Goal: Task Accomplishment & Management: Complete application form

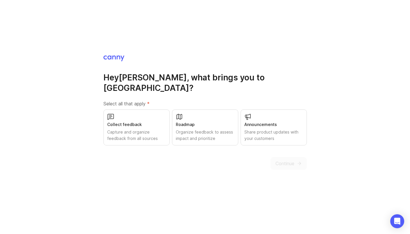
click at [203, 123] on div "Roadmap Organize feedback to assess impact and prioritize" at bounding box center [205, 127] width 66 height 36
click at [134, 130] on div "Capture and organize feedback from all sources" at bounding box center [136, 135] width 59 height 13
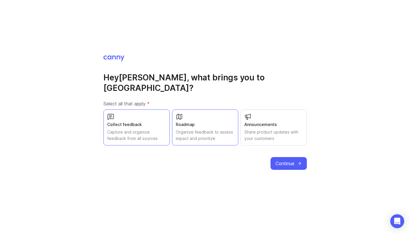
click at [297, 161] on icon "submit" at bounding box center [298, 163] width 5 height 5
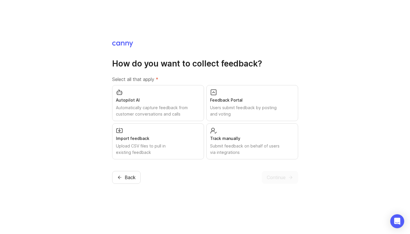
click at [186, 142] on div "Import feedback Upload CSV files to pull in existing feedback" at bounding box center [158, 141] width 92 height 36
click at [276, 181] on button "Continue" at bounding box center [280, 177] width 36 height 13
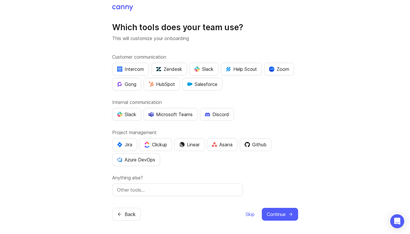
click at [139, 190] on input "text" at bounding box center [177, 189] width 121 height 7
click at [348, 0] on div "Which tools does your team use? This will customize your onboarding Customer co…" at bounding box center [205, 117] width 410 height 235
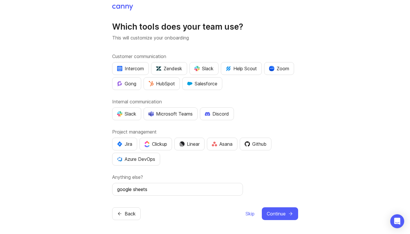
scroll to position [1, 0]
click at [130, 114] on div "Slack" at bounding box center [126, 113] width 19 height 7
click at [202, 63] on button "Slack" at bounding box center [203, 68] width 29 height 13
click at [125, 111] on div "Slack" at bounding box center [126, 113] width 19 height 7
click at [127, 113] on div "Slack" at bounding box center [126, 113] width 19 height 7
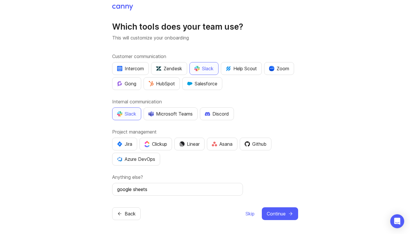
click at [219, 190] on input "google sheets" at bounding box center [177, 189] width 121 height 7
click at [121, 190] on input "google sheets" at bounding box center [177, 189] width 121 height 7
click at [224, 189] on input "Google sheets" at bounding box center [177, 189] width 121 height 7
type input "Google sheets, Notion"
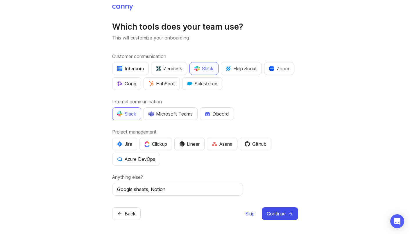
click at [280, 215] on span "Continue" at bounding box center [275, 213] width 19 height 7
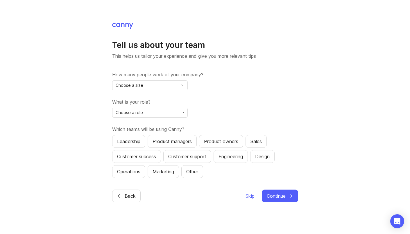
click at [176, 80] on div "How many people work at your company? Choose a size" at bounding box center [205, 80] width 186 height 19
click at [175, 84] on div "Choose a size" at bounding box center [145, 85] width 66 height 9
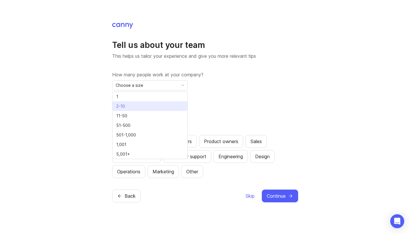
click at [147, 109] on li "2-10" at bounding box center [149, 106] width 75 height 10
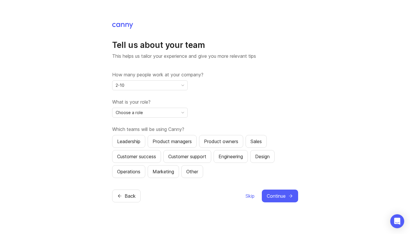
click at [147, 109] on div "Choose a role" at bounding box center [145, 112] width 66 height 9
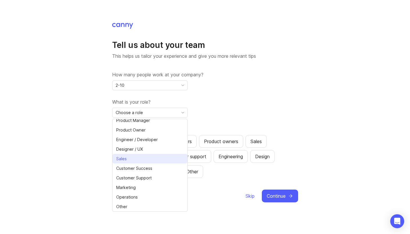
scroll to position [13, 0]
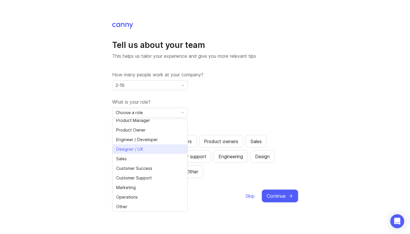
click at [140, 148] on span "Designer / UX" at bounding box center [129, 149] width 27 height 6
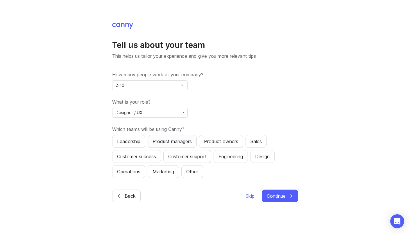
click at [184, 144] on div "Product managers" at bounding box center [171, 141] width 39 height 7
click at [214, 142] on div "Product owners" at bounding box center [221, 141] width 34 height 7
click at [265, 154] on div "Design" at bounding box center [262, 156] width 15 height 7
click at [243, 157] on div "Engineering" at bounding box center [230, 156] width 24 height 7
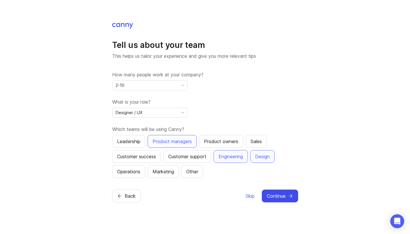
click at [269, 194] on span "Continue" at bounding box center [275, 195] width 19 height 7
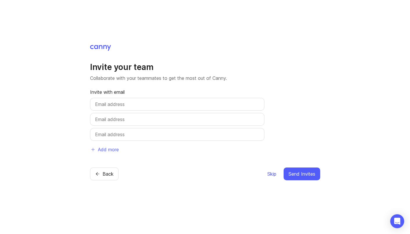
click at [274, 173] on span "Skip" at bounding box center [271, 173] width 9 height 7
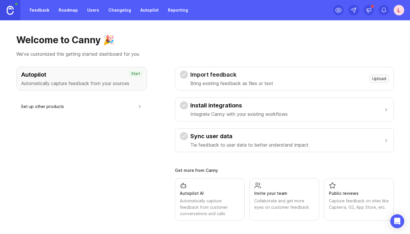
click at [373, 77] on span "Upload" at bounding box center [379, 79] width 14 height 6
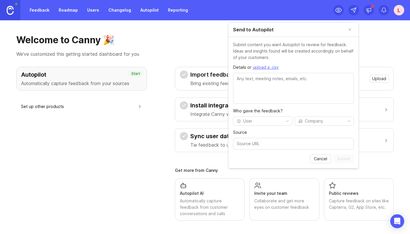
click at [271, 80] on textarea "Details or upload a .csv" at bounding box center [293, 88] width 121 height 31
click at [260, 144] on input "Source" at bounding box center [293, 143] width 113 height 6
click at [291, 142] on input "Source" at bounding box center [293, 143] width 113 height 6
paste input "What is the customer’s relationship to RPG? Which of the following categories a…"
type input "What is the customer’s relationship to RPG? Which of the following categories a…"
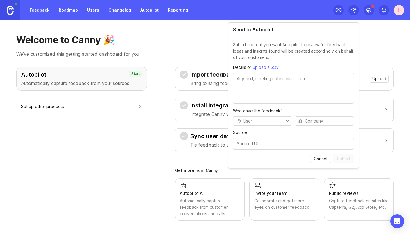
paste input "https://docs.google.com/spreadsheets/d/1jipLgH98Qbm_UrXyplVCBcm2SZyQex9wHnr-d44…"
type input "https://docs.google.com/spreadsheets/d/1jipLgH98Qbm_UrXyplVCBcm2SZyQex9wHnr-d44…"
click at [324, 82] on textarea "Details or upload a .csv" at bounding box center [293, 88] width 121 height 31
click at [289, 78] on textarea "File containing customer support" at bounding box center [293, 88] width 121 height 31
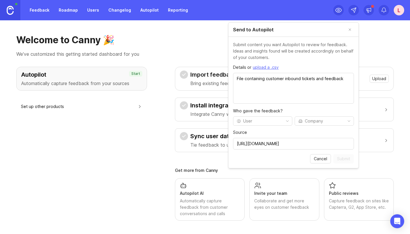
type textarea "File containing customer inbound tickets and feedback"
click at [259, 116] on html "Feedback Roadmap Users Changelog Autopilot Reporting L Welcome to Canny 🎉 We've…" at bounding box center [205, 117] width 410 height 234
click at [309, 124] on html "Feedback Roadmap Users Changelog Autopilot Reporting L Welcome to Canny 🎉 We've…" at bounding box center [205, 117] width 410 height 234
click at [308, 121] on html "Feedback Roadmap Users Changelog Autopilot Reporting L Welcome to Canny 🎉 We've…" at bounding box center [205, 117] width 410 height 234
click at [284, 108] on html "Feedback Roadmap Users Changelog Autopilot Reporting L Welcome to Canny 🎉 We've…" at bounding box center [205, 117] width 410 height 234
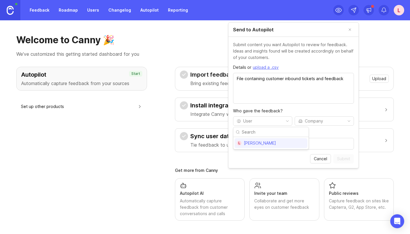
click at [266, 118] on html "Feedback Roadmap Users Changelog Autopilot Reporting L Welcome to Canny 🎉 We've…" at bounding box center [205, 117] width 410 height 234
click at [236, 133] on div at bounding box center [270, 131] width 71 height 5
click at [242, 141] on div "L Loyce Witherspoon" at bounding box center [256, 143] width 39 height 6
select select
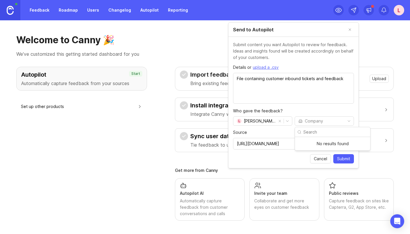
click at [329, 125] on html "Feedback Roadmap Users Changelog Autopilot Reporting L Welcome to Canny 🎉 We've…" at bounding box center [205, 117] width 410 height 234
click at [320, 101] on html "Feedback Roadmap Users Changelog Autopilot Reporting L Welcome to Canny 🎉 We've…" at bounding box center [205, 117] width 410 height 234
click at [348, 161] on span "Submit" at bounding box center [343, 159] width 13 height 6
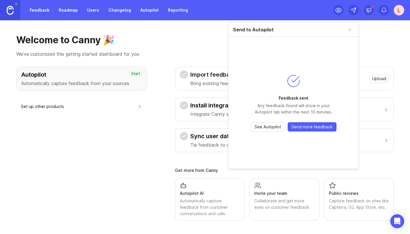
click at [280, 145] on div "Feedback sent Any feedback found will show in your Autopilot tab within the nex…" at bounding box center [293, 103] width 130 height 132
click at [315, 126] on span "Send more feedback" at bounding box center [311, 127] width 41 height 6
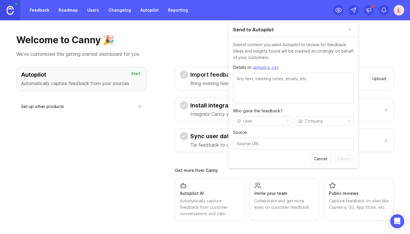
click at [307, 84] on textarea "Details or upload a .csv" at bounding box center [293, 88] width 121 height 31
click at [281, 145] on input "Source" at bounding box center [293, 143] width 113 height 6
paste input "https://hoteltechreport.com/revenue-management/revenue-management-systems/roomp…"
type input "https://hoteltechreport.com/revenue-management/revenue-management-systems/roomp…"
click at [269, 119] on html "Feedback Roadmap Users Changelog Autopilot Reporting L Welcome to Canny 🎉 We've…" at bounding box center [205, 117] width 410 height 234
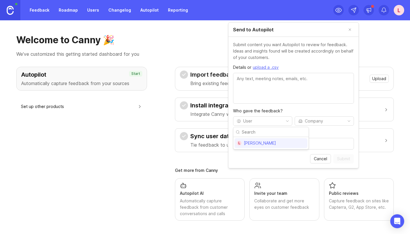
click at [270, 141] on div "[PERSON_NAME]" at bounding box center [260, 143] width 32 height 6
select select
click at [273, 92] on textarea "Details or upload a .csv" at bounding box center [293, 88] width 121 height 31
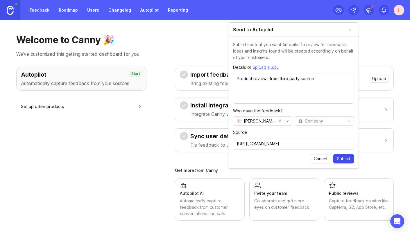
type textarea "Product reviews from third party source"
click at [338, 157] on span "Submit" at bounding box center [343, 159] width 13 height 6
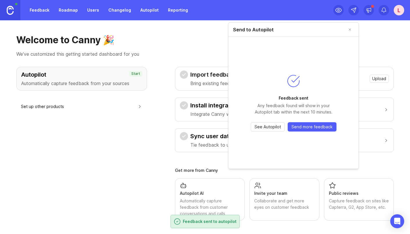
click at [350, 31] on button "Close" at bounding box center [349, 30] width 8 height 8
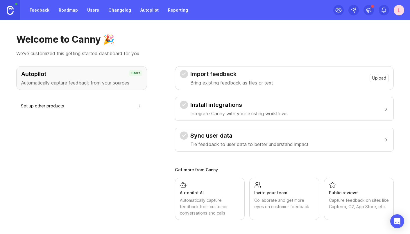
scroll to position [1, 0]
click at [104, 81] on p "Automatically capture feedback from your sources" at bounding box center [81, 82] width 121 height 7
click at [148, 10] on link "Autopilot" at bounding box center [149, 10] width 25 height 10
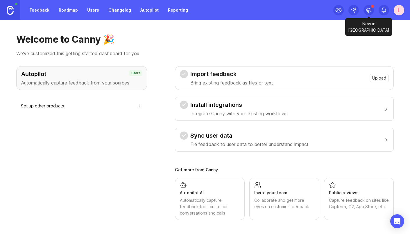
click at [366, 10] on icon at bounding box center [368, 10] width 6 height 6
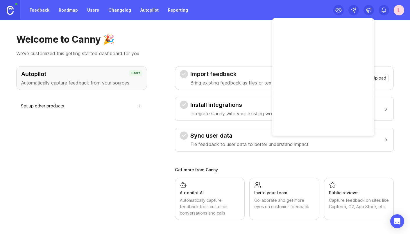
click at [150, 1] on div "Feedback Roadmap Users Changelog Autopilot Reporting" at bounding box center [95, 10] width 191 height 20
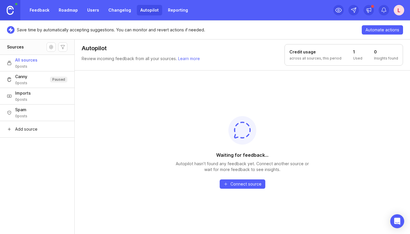
click at [36, 82] on button "Canny 0 posts Paused" at bounding box center [37, 79] width 74 height 17
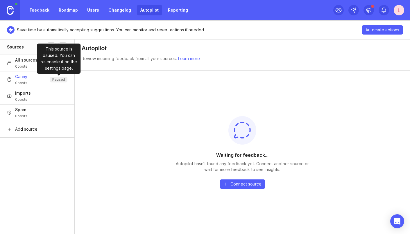
click at [59, 81] on p "Paused" at bounding box center [58, 79] width 13 height 5
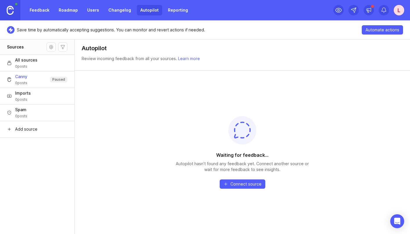
click at [397, 13] on div "L" at bounding box center [398, 10] width 10 height 10
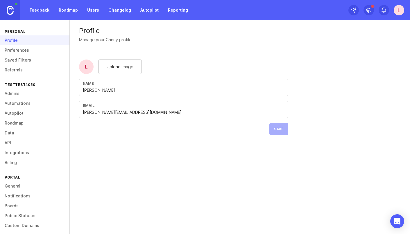
click at [399, 13] on div "L" at bounding box center [398, 10] width 10 height 10
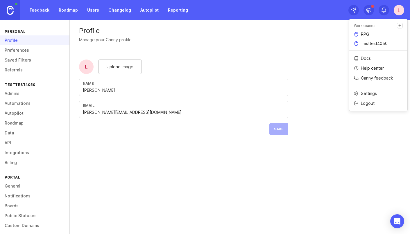
click at [361, 33] on p "RPG" at bounding box center [365, 34] width 8 height 6
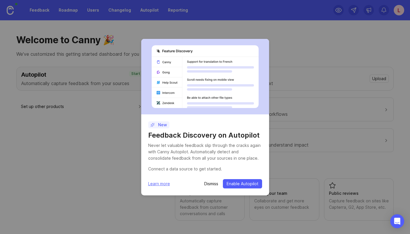
click at [380, 29] on div "New Feedback Discovery on Autopilot Never let valuable feedback slip through th…" at bounding box center [205, 117] width 410 height 234
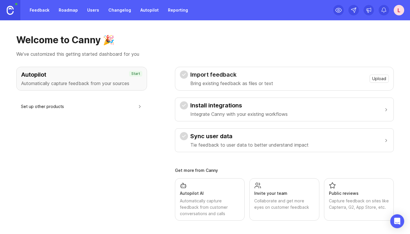
click at [395, 12] on div "L" at bounding box center [398, 10] width 10 height 10
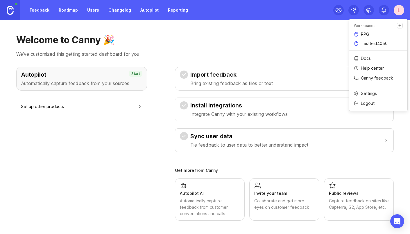
click at [368, 43] on p "Testtest4050" at bounding box center [374, 44] width 27 height 6
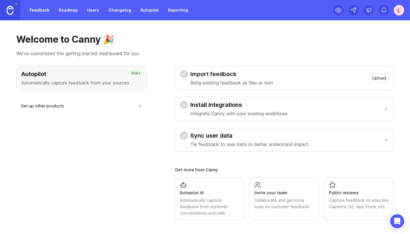
scroll to position [1, 0]
click at [387, 83] on div "Import feedback Bring existing feedback as files or text Upload" at bounding box center [284, 78] width 209 height 16
click at [376, 78] on span "Upload" at bounding box center [379, 78] width 14 height 6
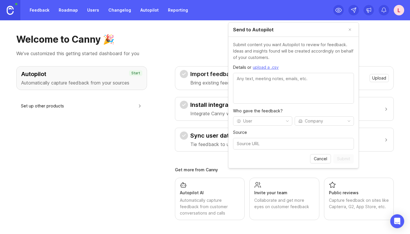
click at [373, 60] on div "Welcome to Canny 🎉 We've customized this getting started dashboard for you Auto…" at bounding box center [205, 127] width 410 height 214
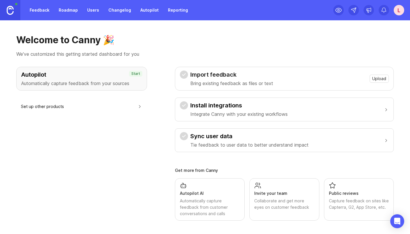
click at [144, 11] on link "Autopilot" at bounding box center [149, 10] width 25 height 10
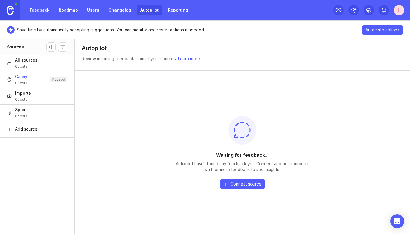
click at [49, 9] on link "Feedback" at bounding box center [39, 10] width 27 height 10
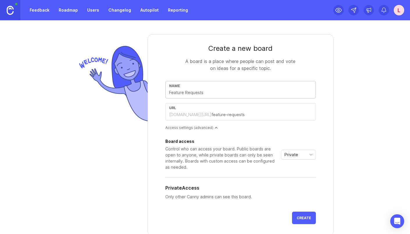
click at [70, 11] on link "Roadmap" at bounding box center [68, 10] width 26 height 10
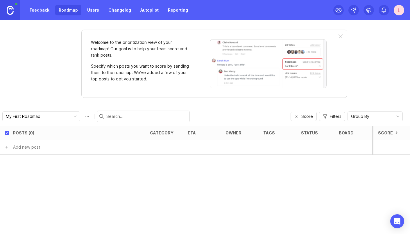
click at [91, 8] on link "Users" at bounding box center [93, 10] width 19 height 10
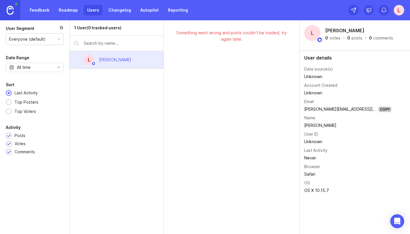
click at [226, 40] on div "Something went wrong and posts couldn't be loaded, try again later." at bounding box center [231, 36] width 117 height 13
click at [401, 12] on div "L" at bounding box center [398, 10] width 10 height 10
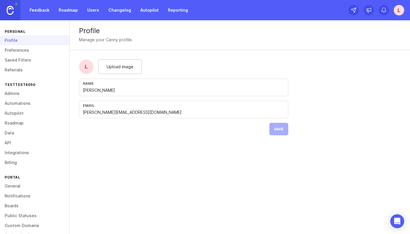
click at [21, 113] on link "Autopilot" at bounding box center [34, 113] width 69 height 10
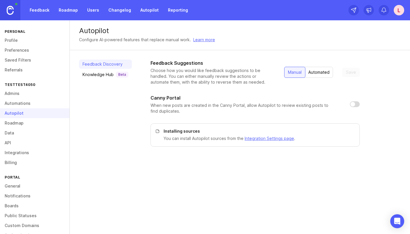
click at [104, 74] on div "Knowledge Hub Beta" at bounding box center [105, 75] width 46 height 6
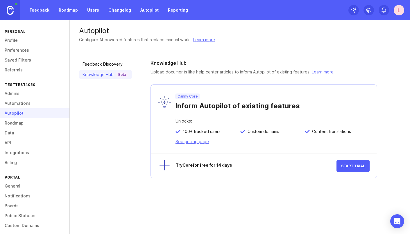
click at [105, 64] on link "Feedback Discovery" at bounding box center [105, 64] width 53 height 9
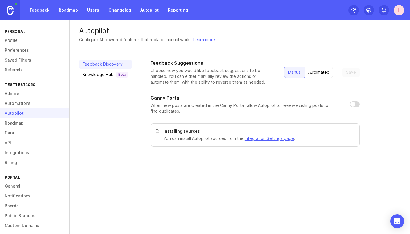
click at [353, 104] on input "checkbox" at bounding box center [354, 104] width 10 height 6
checkbox input "true"
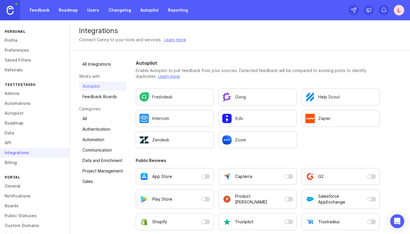
click at [100, 92] on link "Feedback Boards" at bounding box center [102, 96] width 47 height 9
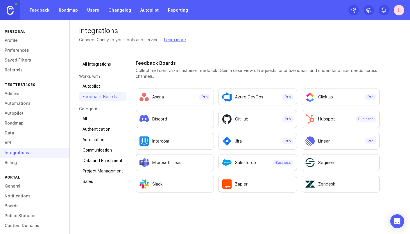
click at [93, 181] on link "Sales" at bounding box center [102, 181] width 47 height 9
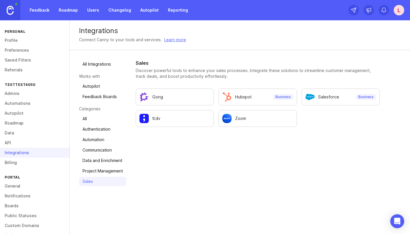
click at [147, 11] on link "Autopilot" at bounding box center [149, 10] width 25 height 10
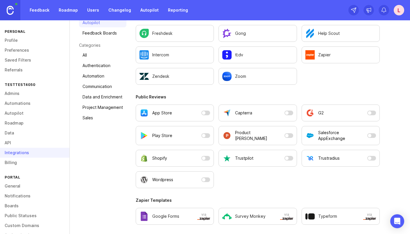
scroll to position [64, 0]
click at [101, 85] on link "Communication" at bounding box center [102, 86] width 47 height 9
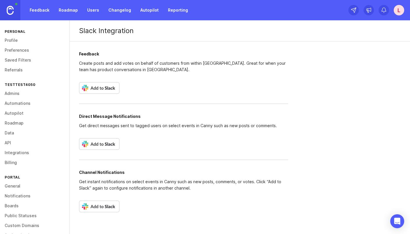
click at [6, 12] on link at bounding box center [10, 10] width 20 height 20
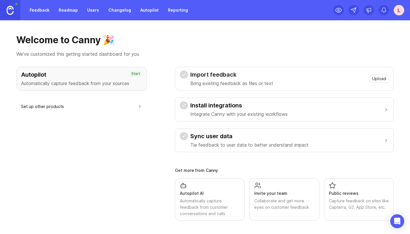
click at [119, 139] on div "Autopilot Automatically capture feedback from your sources Start Set up other p…" at bounding box center [81, 144] width 131 height 154
click at [253, 72] on h3 "Import feedback" at bounding box center [231, 75] width 83 height 8
click at [376, 82] on button "Upload" at bounding box center [378, 79] width 19 height 8
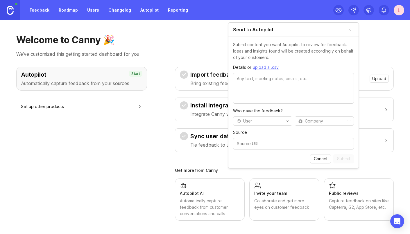
click at [332, 93] on textarea "Details or upload a .csv" at bounding box center [293, 88] width 121 height 31
click at [265, 68] on span "upload a .csv" at bounding box center [266, 67] width 26 height 6
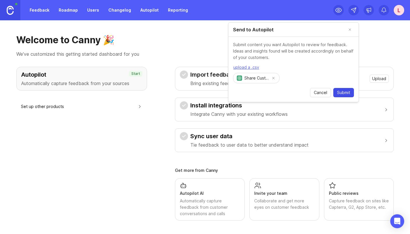
click at [344, 93] on span "Submit" at bounding box center [343, 93] width 13 height 6
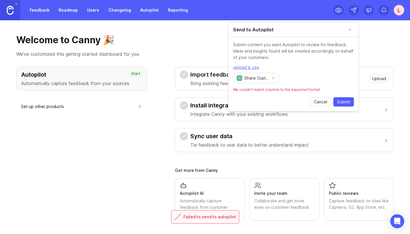
click at [299, 87] on span "We couldn't match columns to the expected format" at bounding box center [293, 90] width 121 height 6
click at [300, 90] on span "We couldn't match columns to the expected format" at bounding box center [293, 90] width 121 height 6
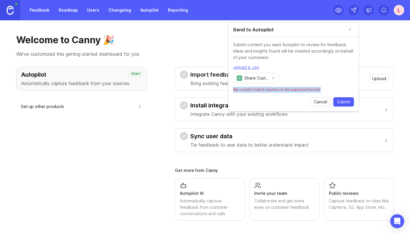
click at [300, 90] on span "We couldn't match columns to the expected format" at bounding box center [293, 90] width 121 height 6
click at [253, 69] on span "upload a .csv" at bounding box center [246, 67] width 26 height 6
click at [70, 110] on button "Set up other products" at bounding box center [81, 106] width 121 height 13
